Goal: Information Seeking & Learning: Learn about a topic

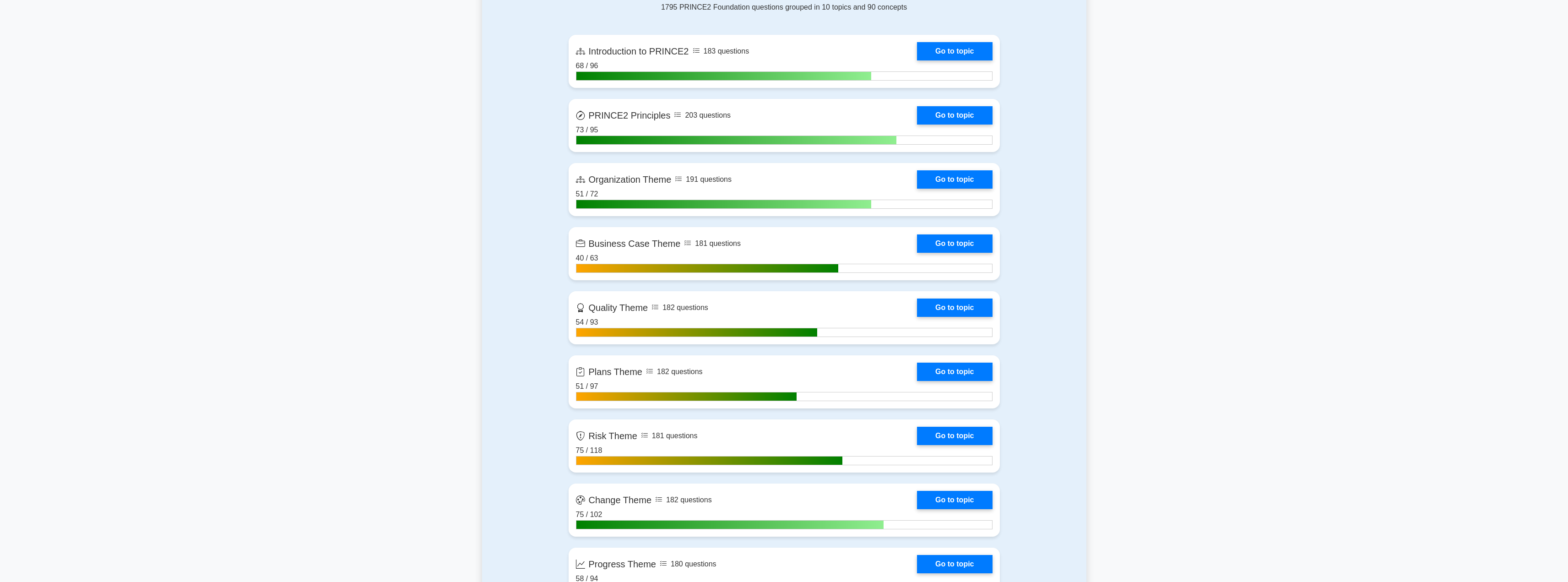
scroll to position [611, 0]
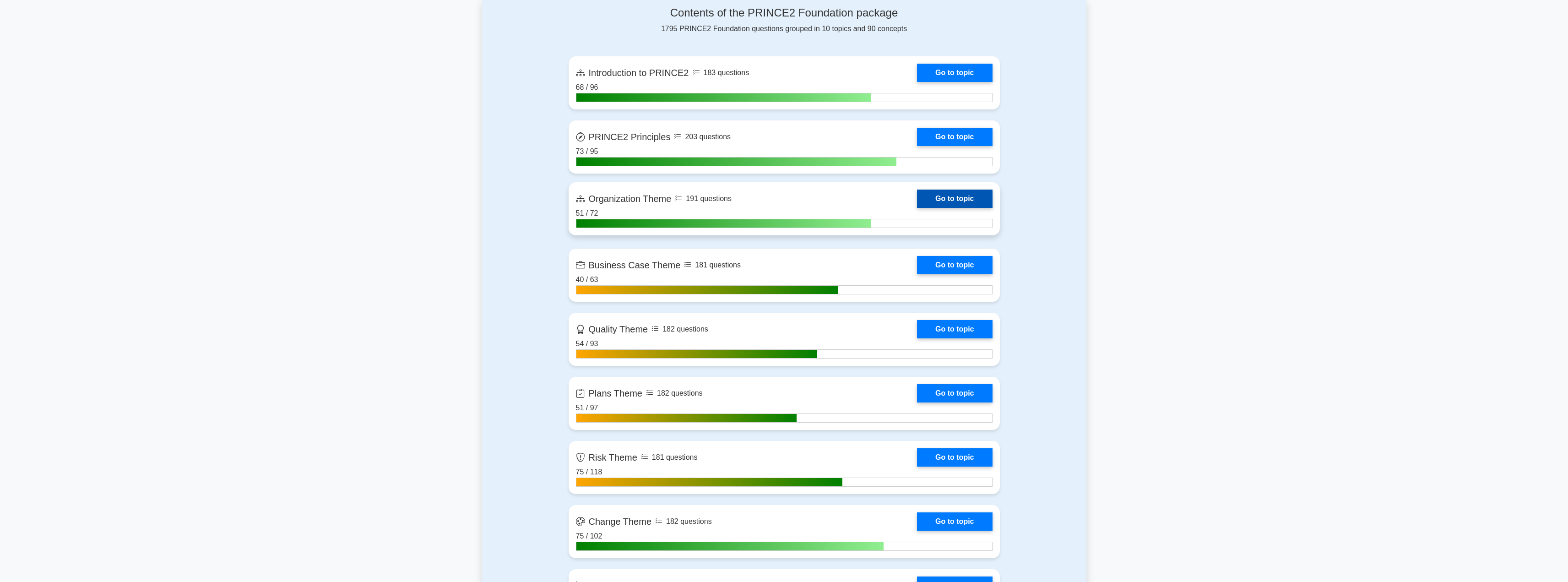
click at [943, 202] on link "Go to topic" at bounding box center [954, 199] width 75 height 18
click at [936, 197] on link "Go to topic" at bounding box center [954, 199] width 75 height 18
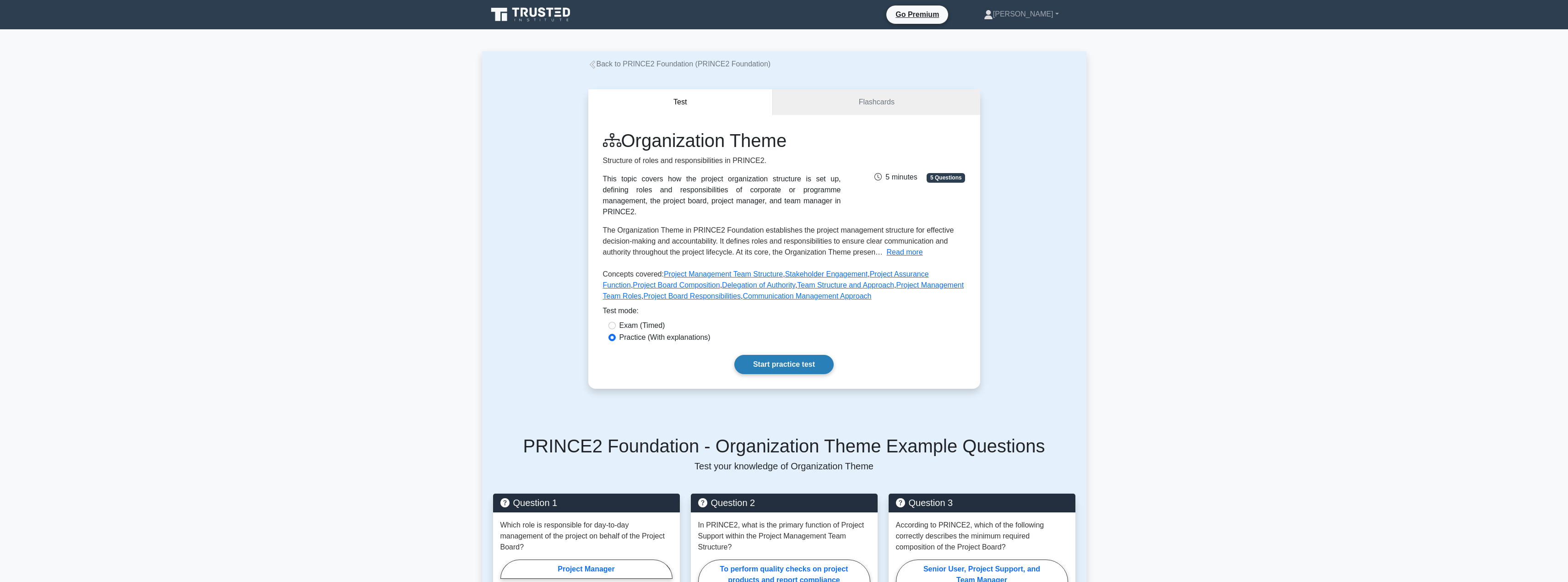
click at [761, 355] on link "Start practice test" at bounding box center [784, 364] width 100 height 19
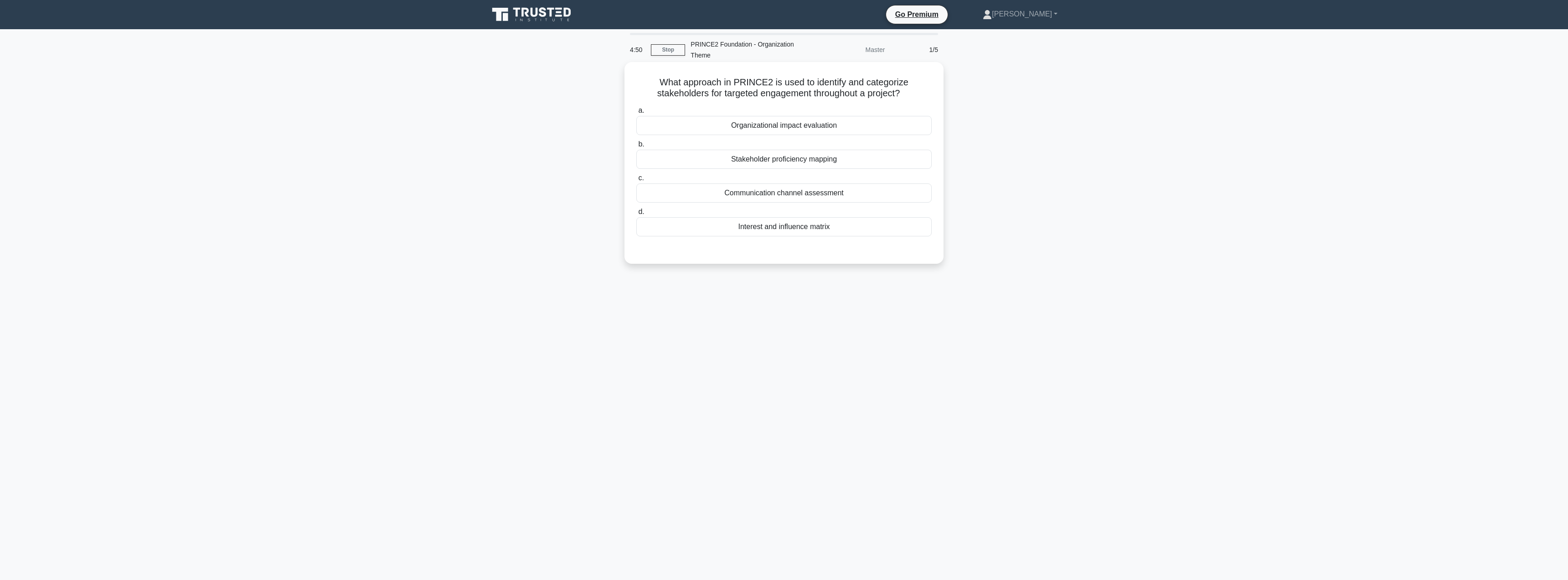
click at [787, 192] on div "Communication channel assessment" at bounding box center [784, 192] width 296 height 19
click at [636, 181] on input "c. Communication channel assessment" at bounding box center [636, 178] width 0 height 6
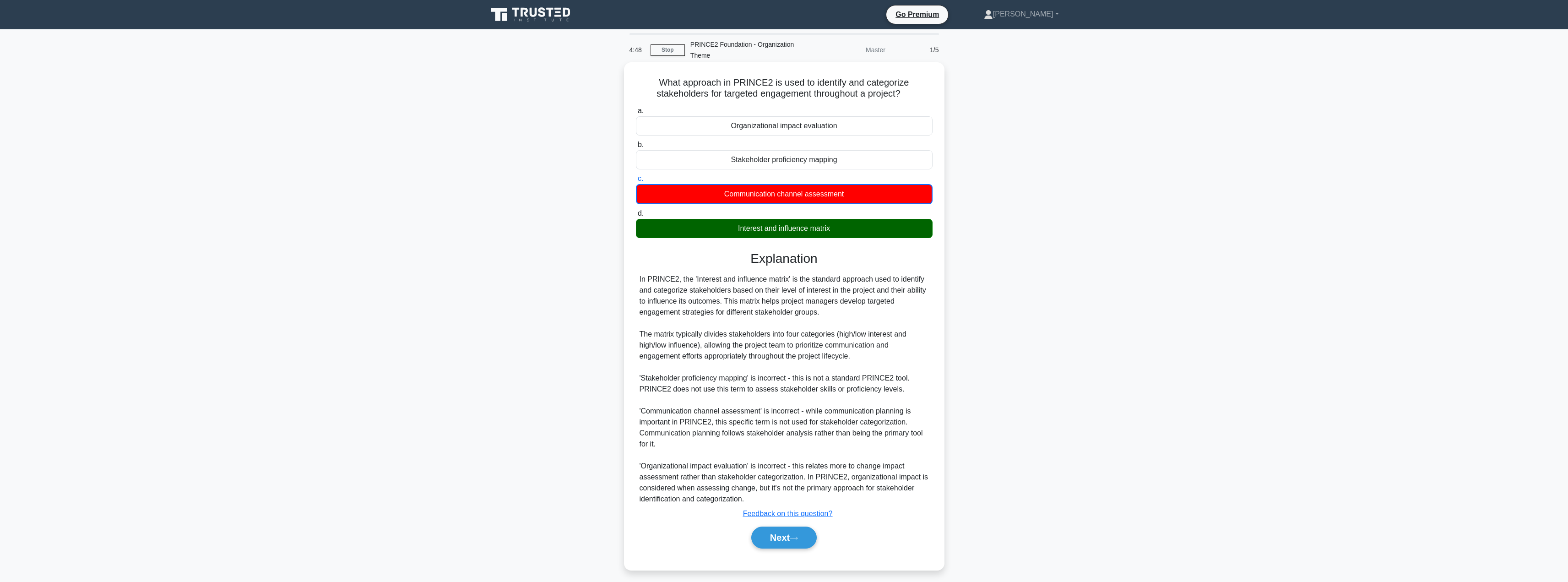
scroll to position [6, 0]
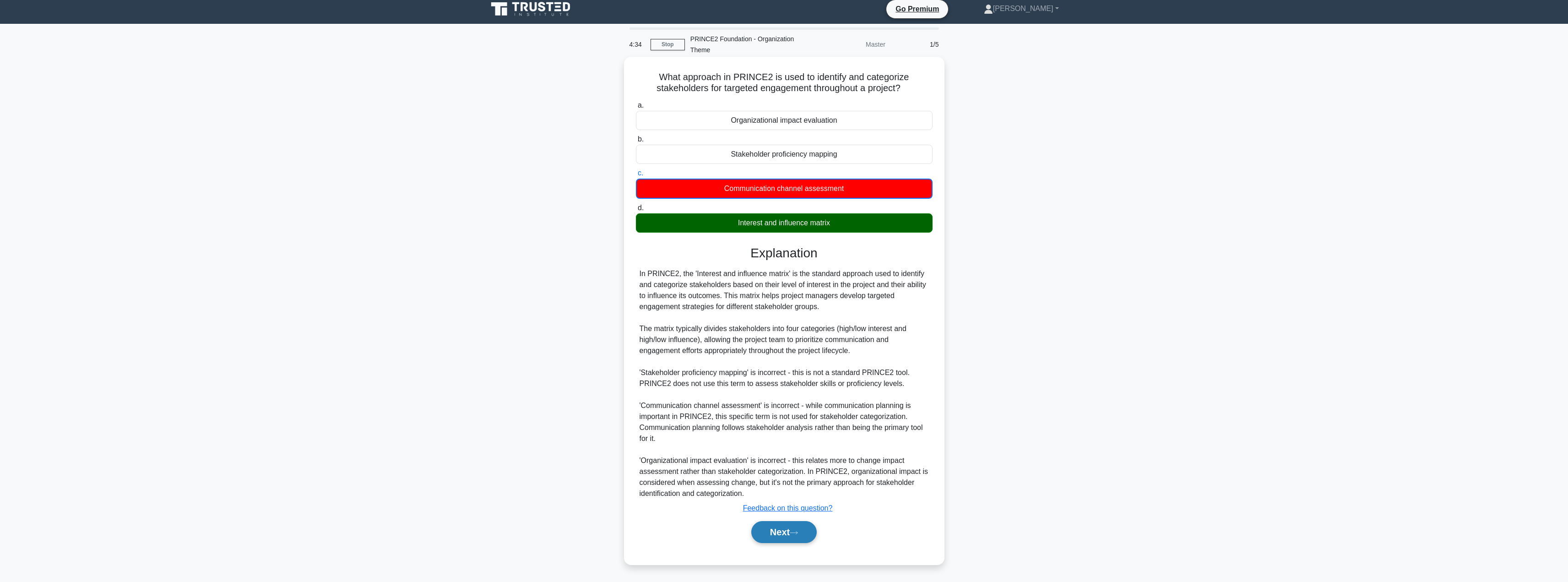
click at [789, 527] on button "Next" at bounding box center [784, 532] width 65 height 22
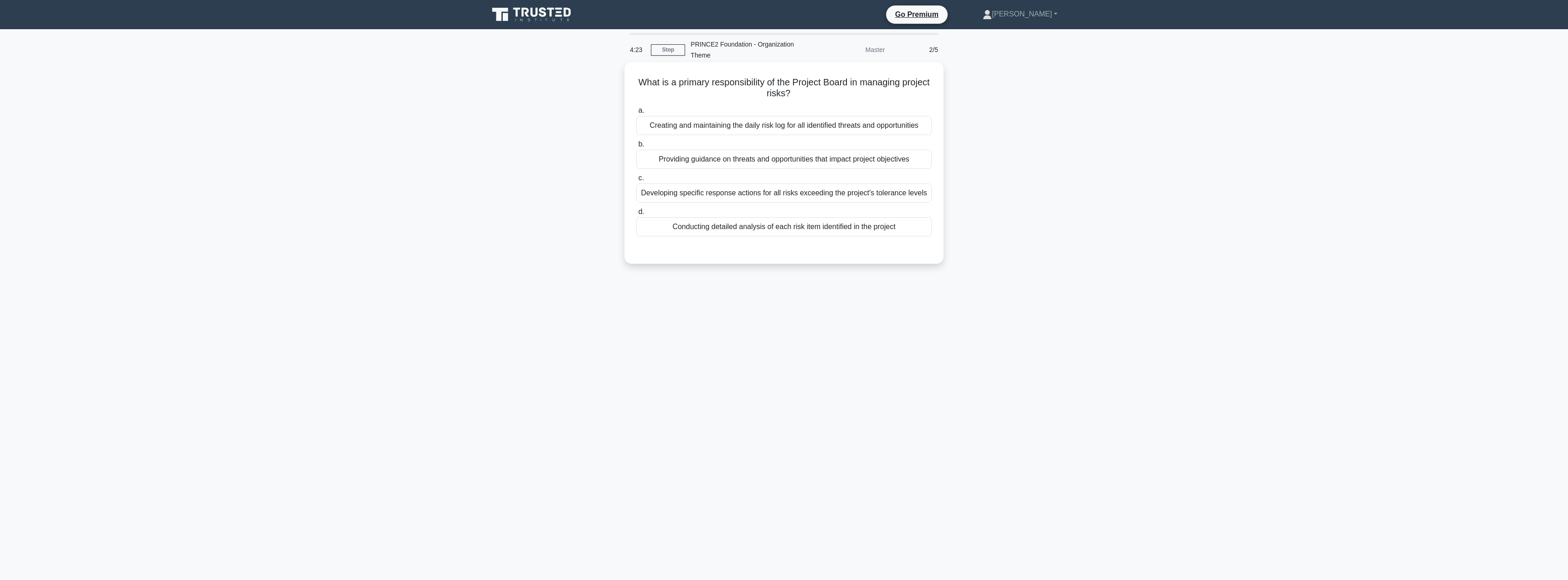
click at [733, 163] on div "Providing guidance on threats and opportunities that impact project objectives" at bounding box center [784, 159] width 296 height 19
click at [636, 148] on input "b. Providing guidance on threats and opportunities that impact project objectiv…" at bounding box center [636, 144] width 0 height 6
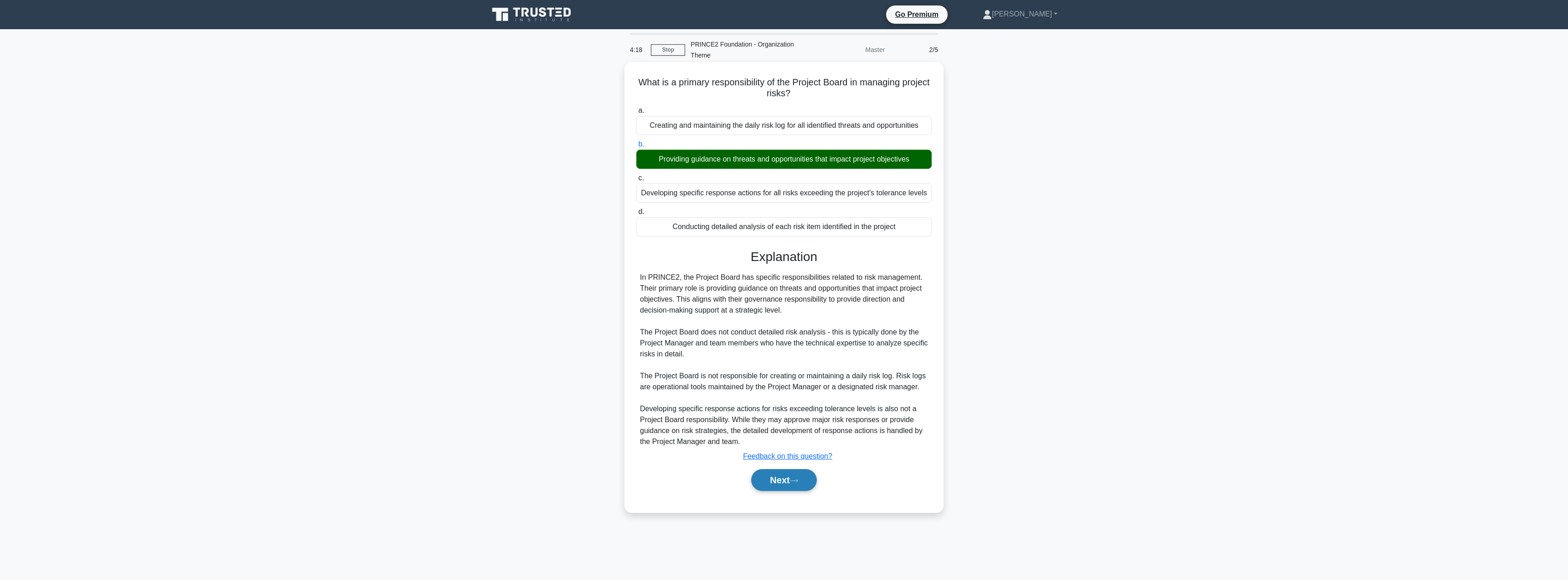
click at [771, 487] on button "Next" at bounding box center [784, 480] width 65 height 22
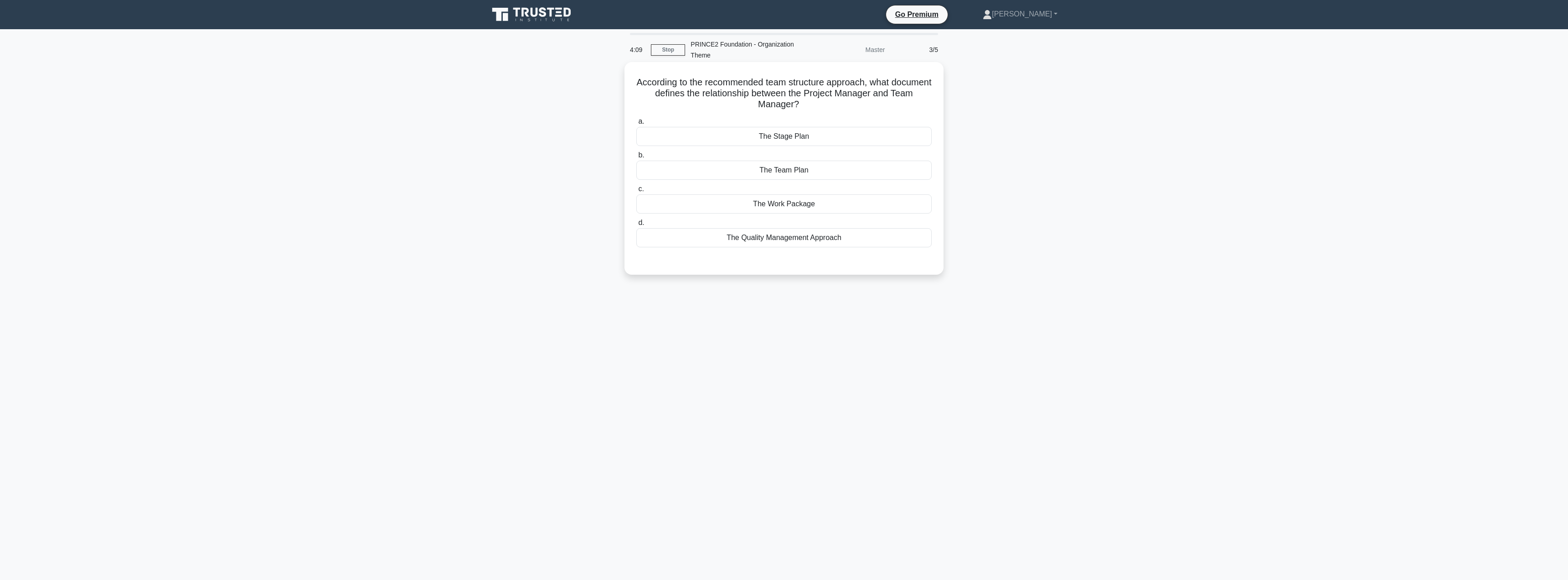
click at [807, 207] on div "The Work Package" at bounding box center [784, 203] width 296 height 19
click at [636, 192] on input "c. The Work Package" at bounding box center [636, 188] width 0 height 6
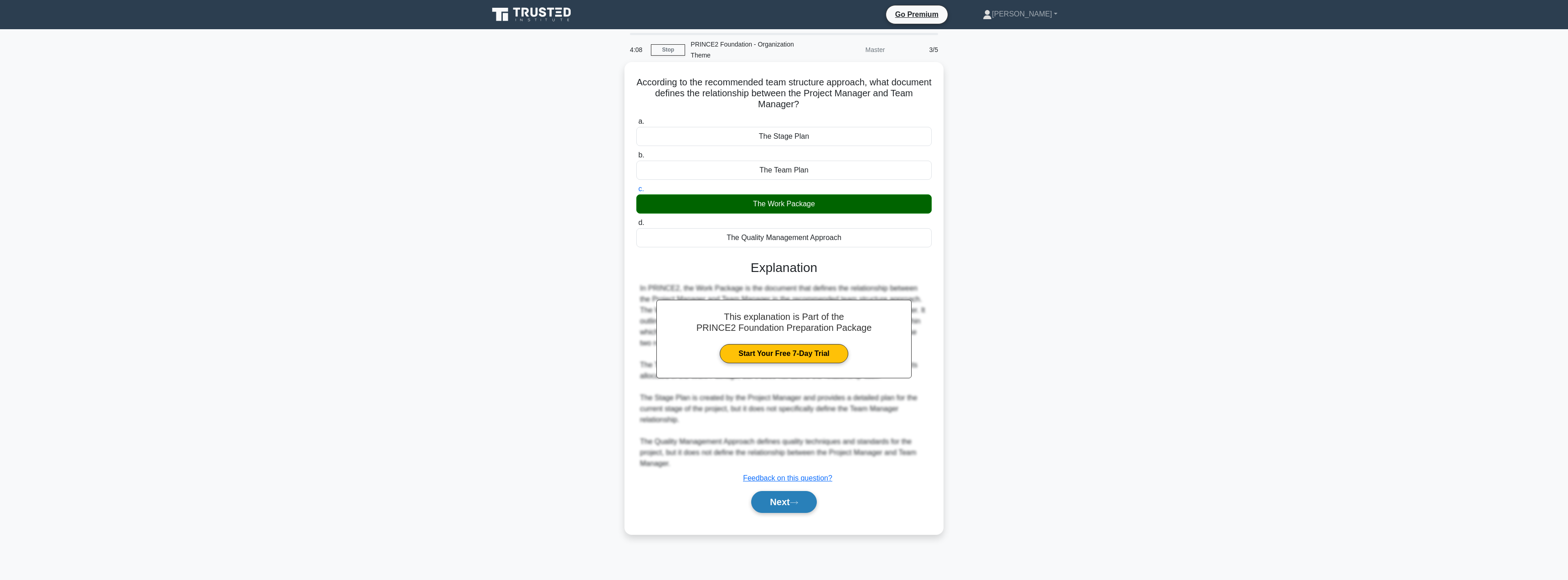
click at [790, 507] on button "Next" at bounding box center [784, 502] width 65 height 22
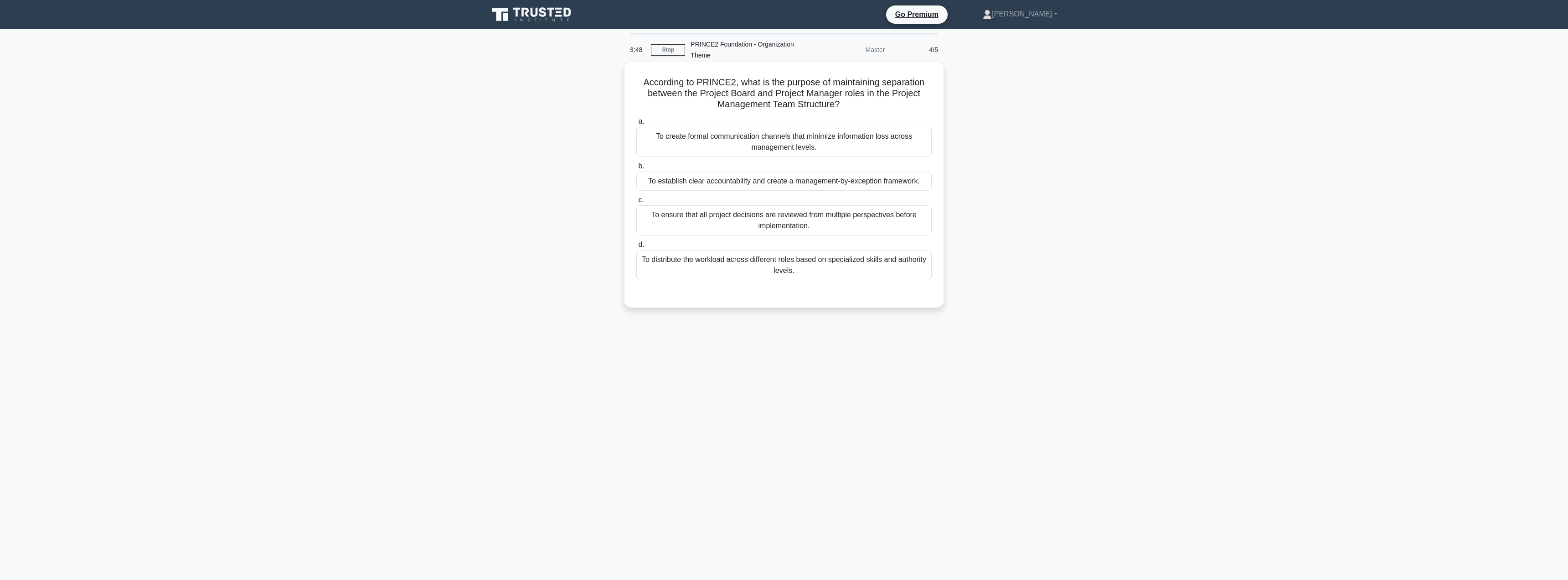
click at [779, 182] on div "To establish clear accountability and create a management-by-exception framewor…" at bounding box center [784, 181] width 296 height 19
click at [636, 169] on input "b. To establish clear accountability and create a management-by-exception frame…" at bounding box center [636, 166] width 0 height 6
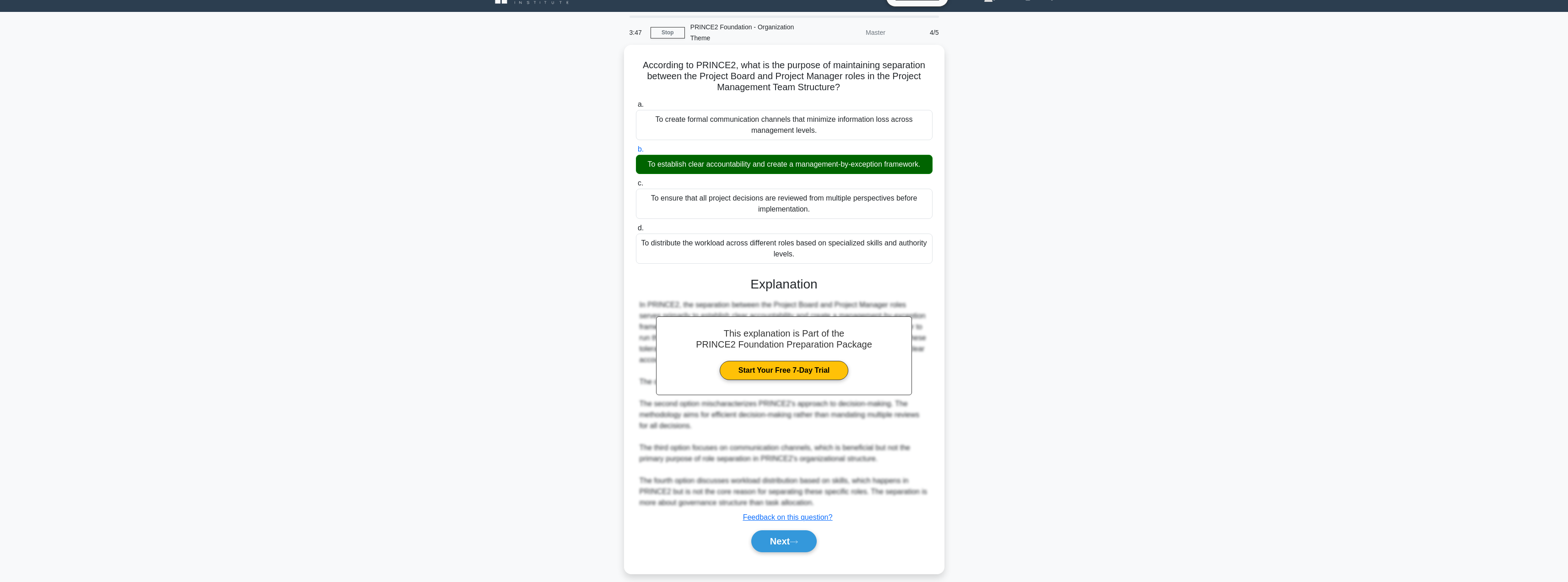
scroll to position [27, 0]
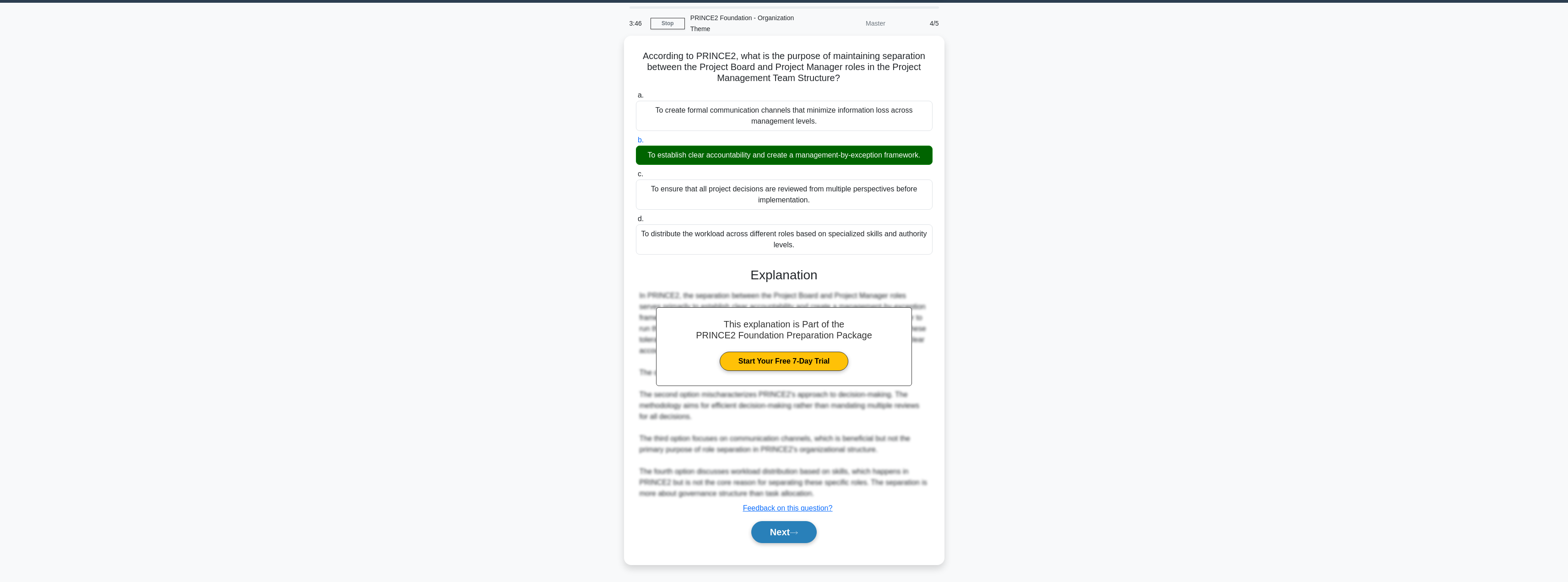
click at [779, 534] on button "Next" at bounding box center [784, 532] width 65 height 22
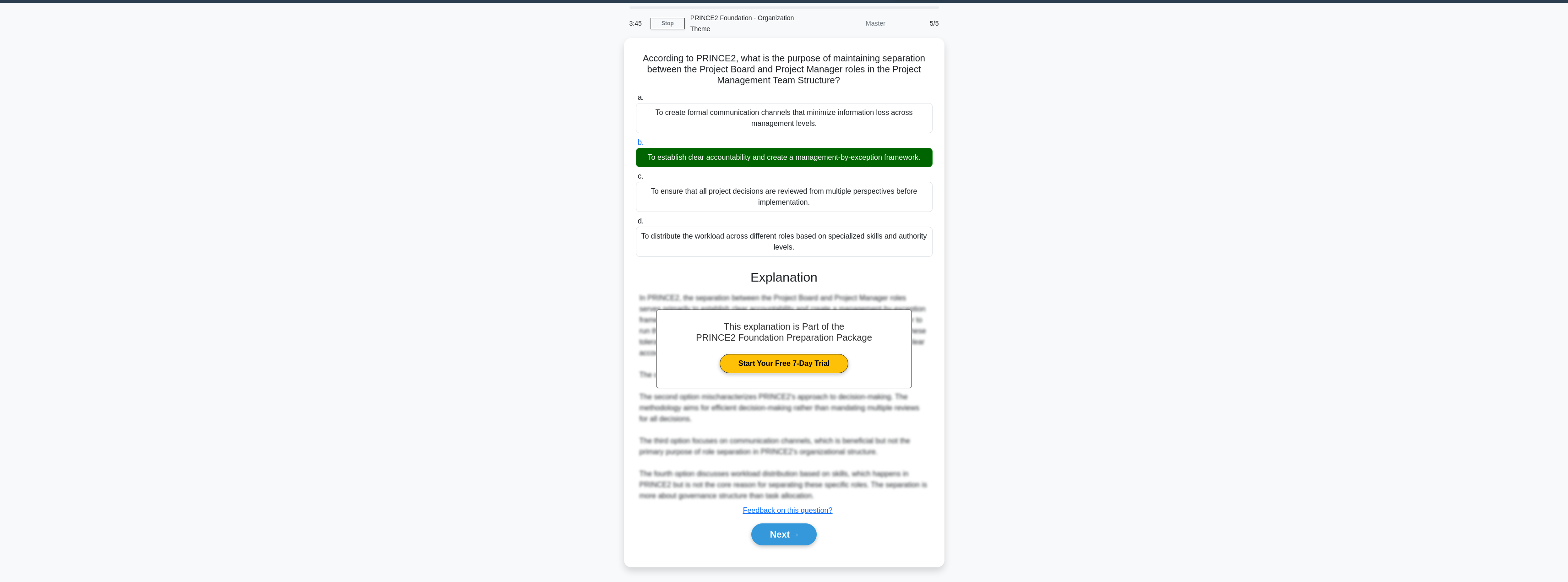
scroll to position [0, 0]
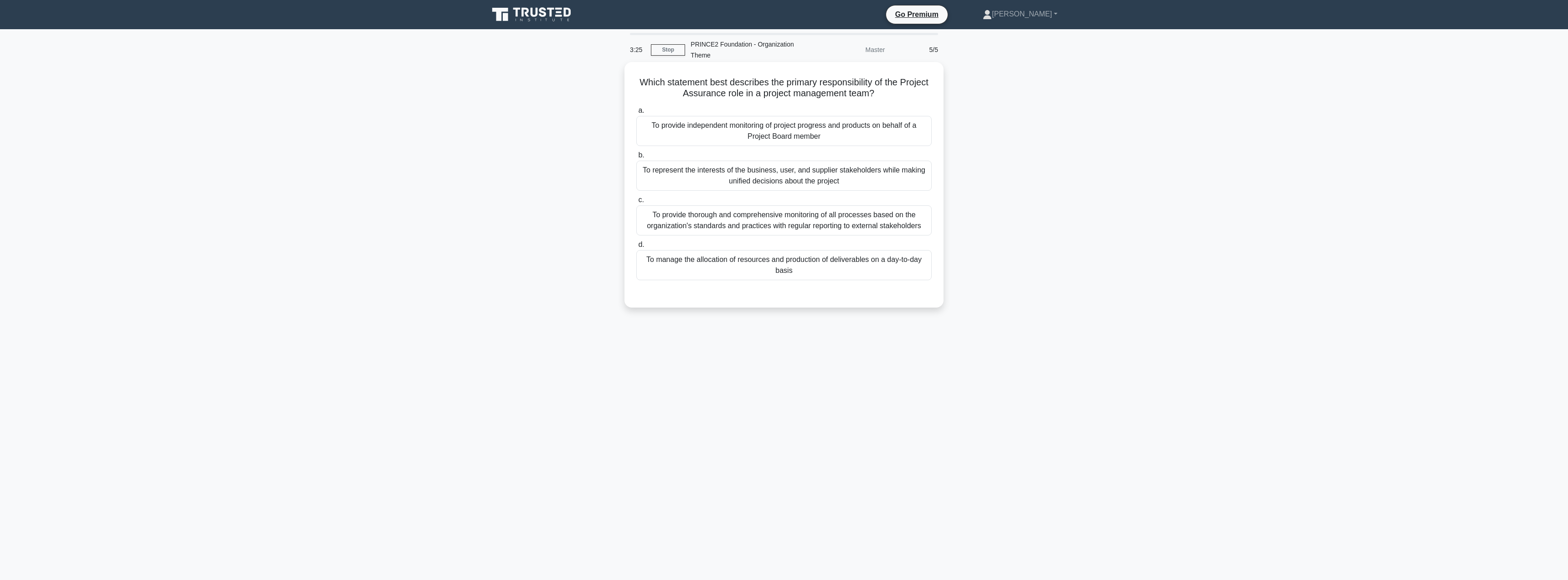
click at [758, 182] on div "To represent the interests of the business, user, and supplier stakeholders whi…" at bounding box center [784, 176] width 296 height 30
click at [636, 158] on input "b. To represent the interests of the business, user, and supplier stakeholders …" at bounding box center [636, 155] width 0 height 6
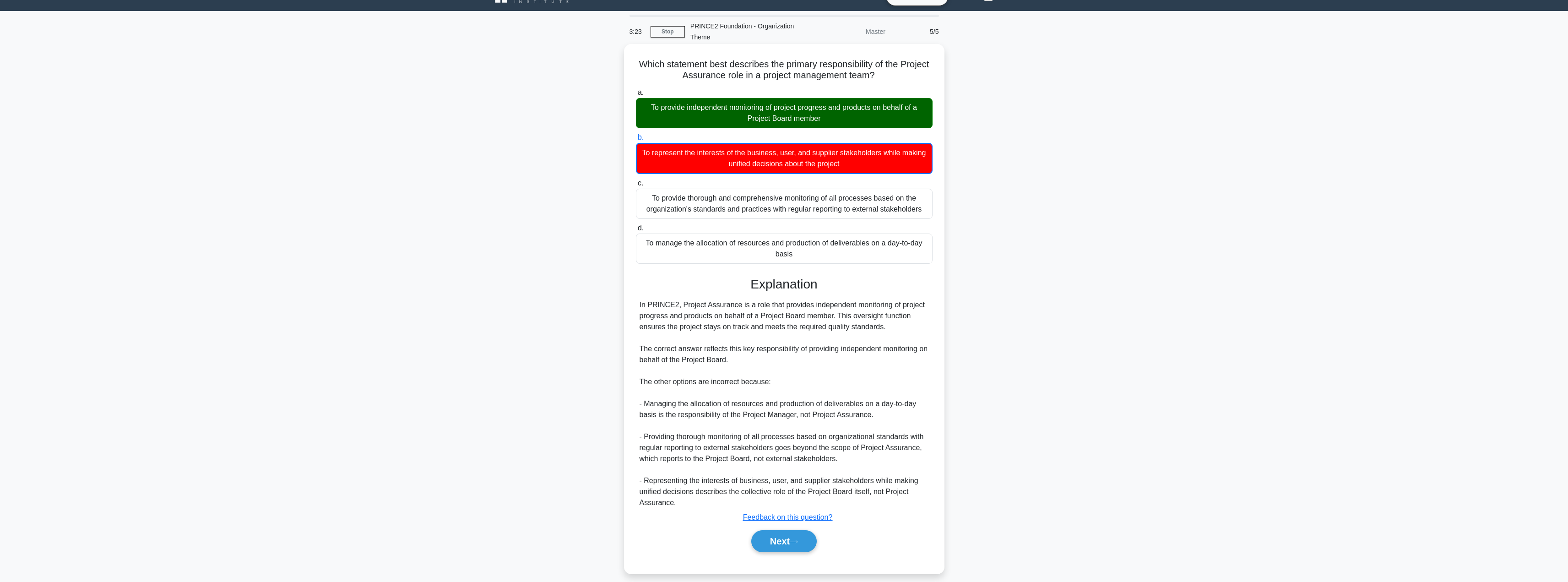
scroll to position [28, 0]
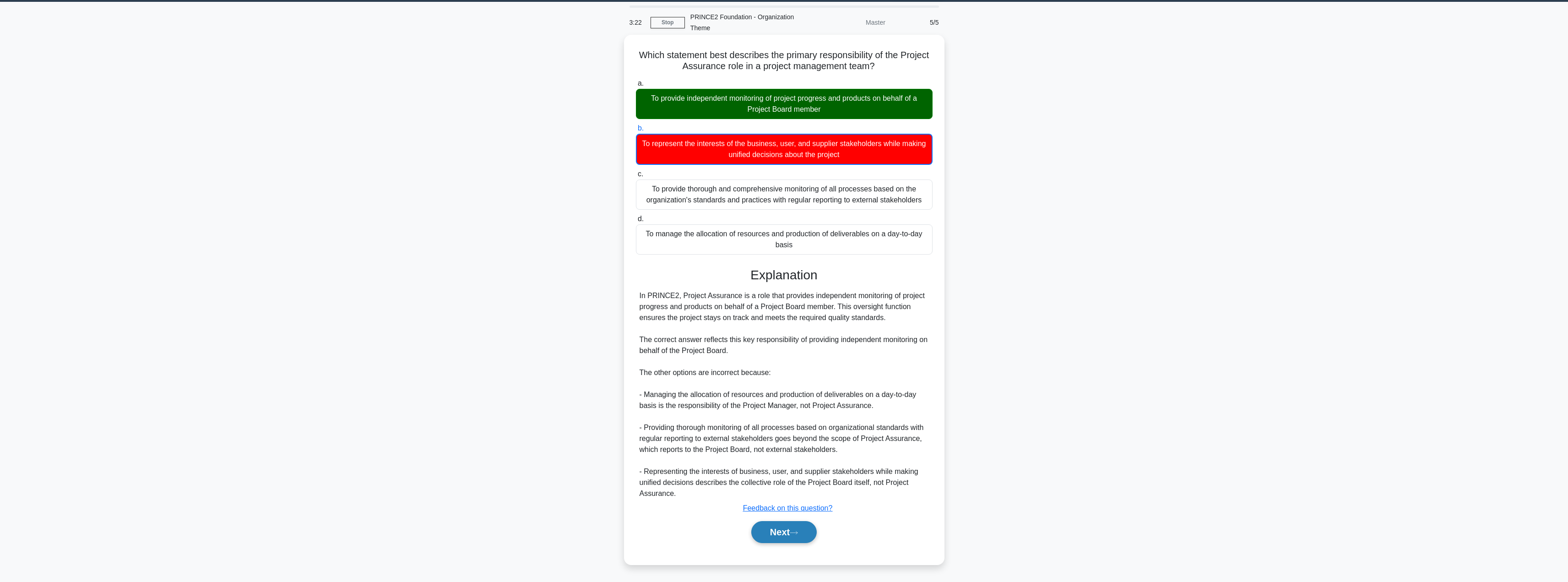
click at [772, 530] on button "Next" at bounding box center [784, 532] width 65 height 22
click at [772, 532] on button "Next" at bounding box center [784, 532] width 65 height 22
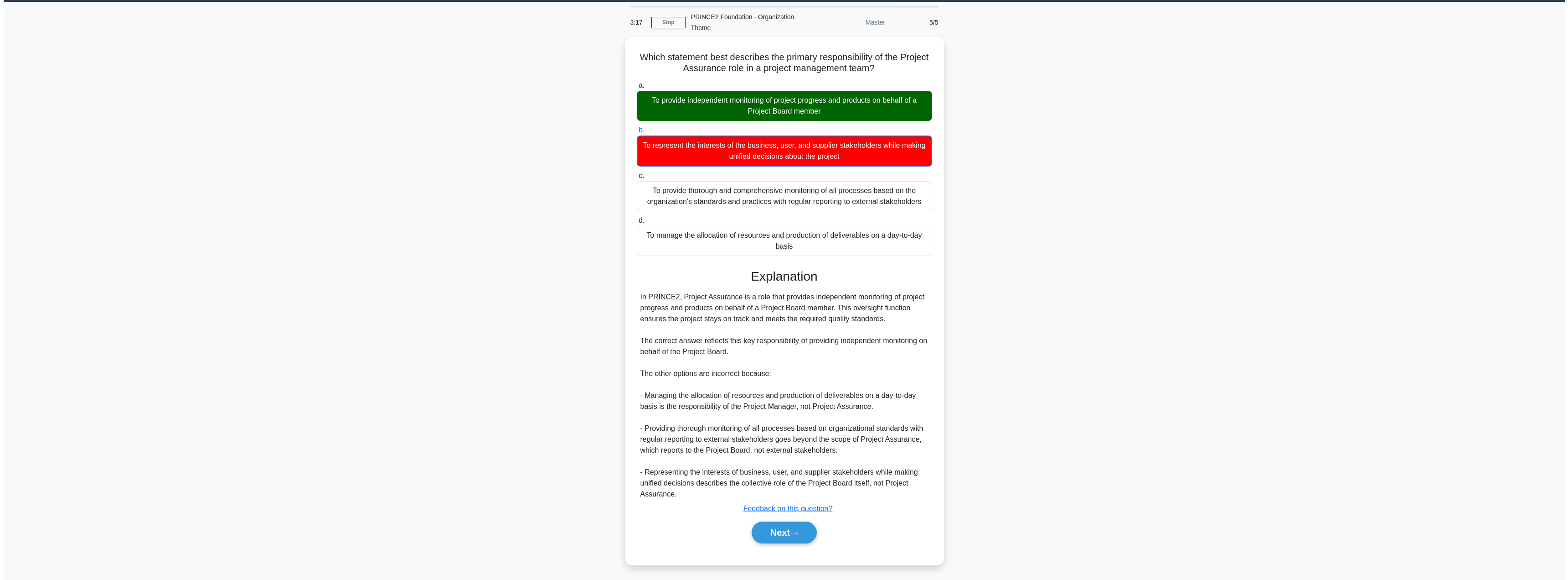
scroll to position [0, 0]
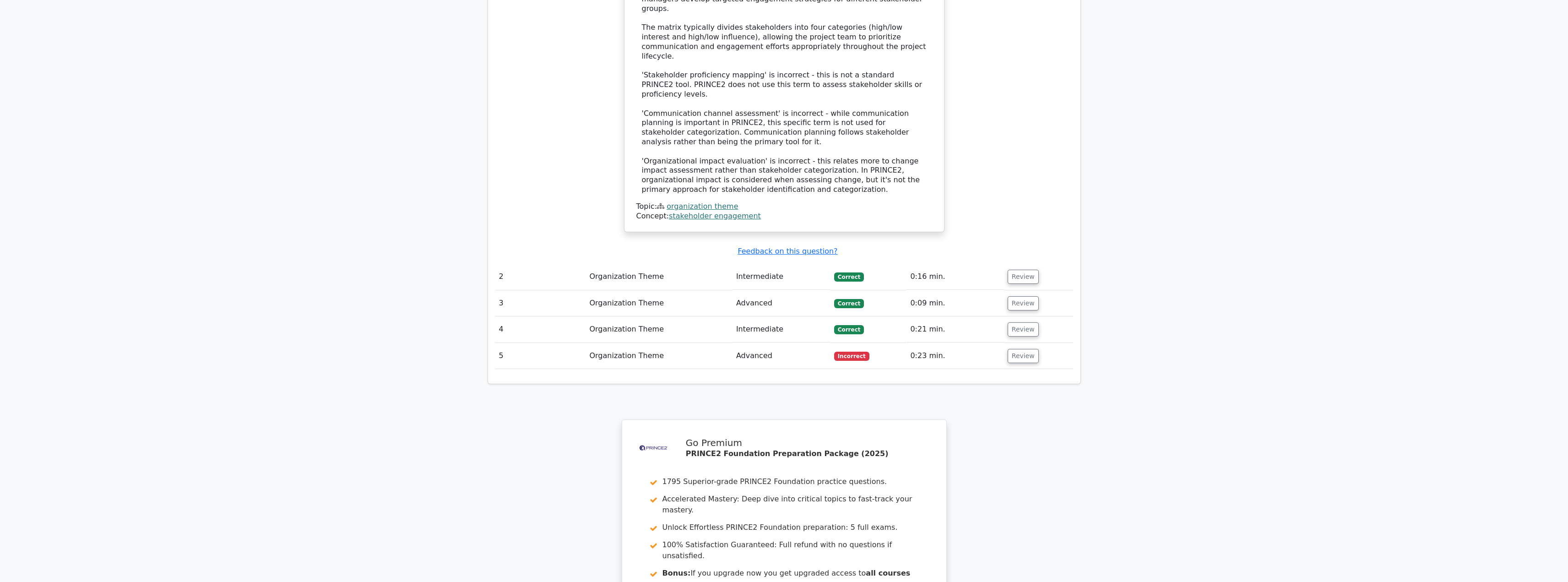
scroll to position [1053, 0]
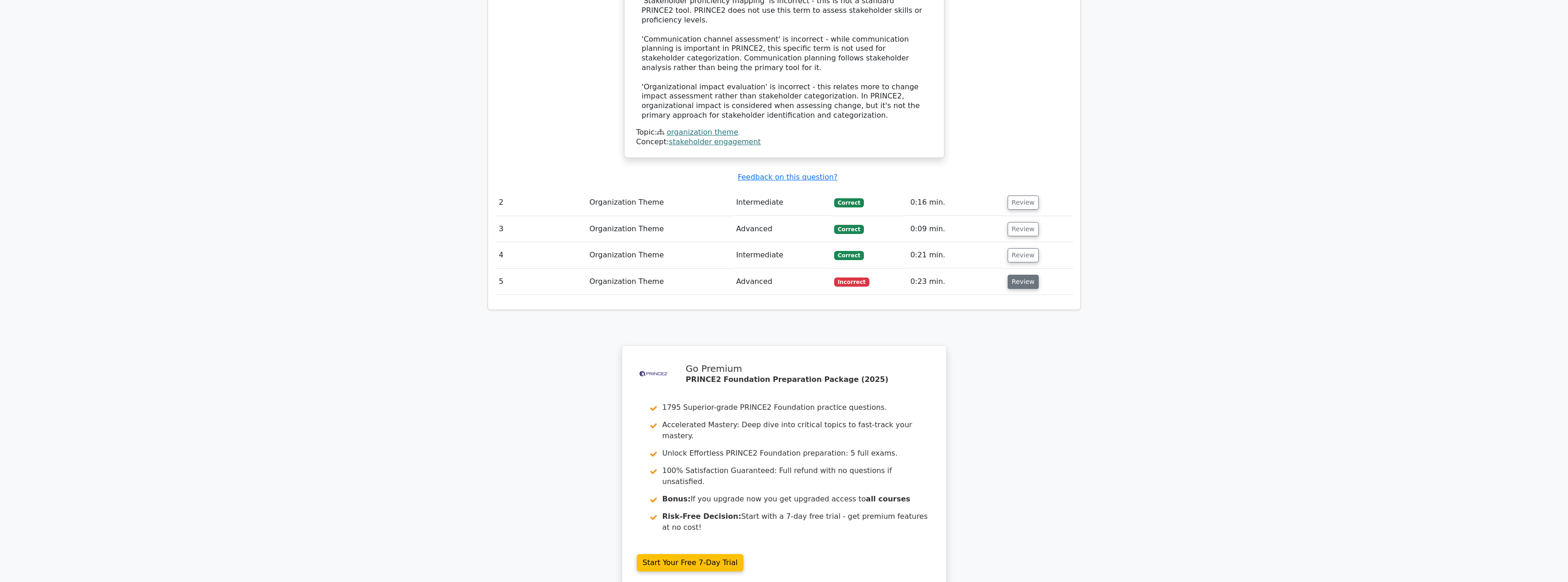
click at [1024, 274] on button "Review" at bounding box center [1023, 281] width 31 height 14
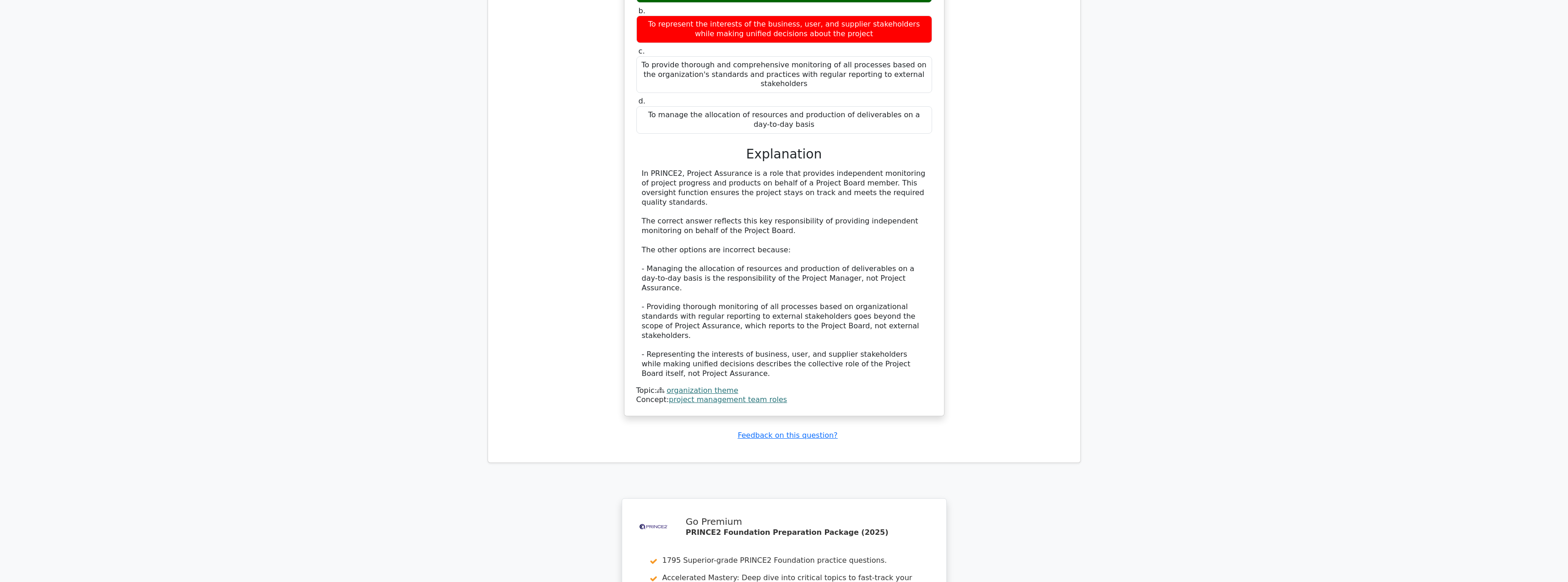
scroll to position [1316, 0]
